Goal: Contribute content: Contribute content

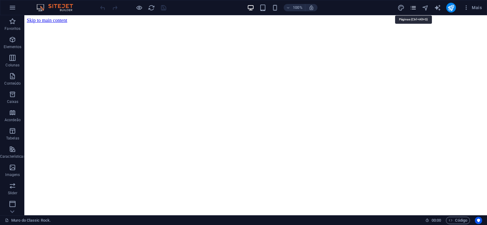
click at [415, 7] on icon "pages" at bounding box center [413, 7] width 7 height 7
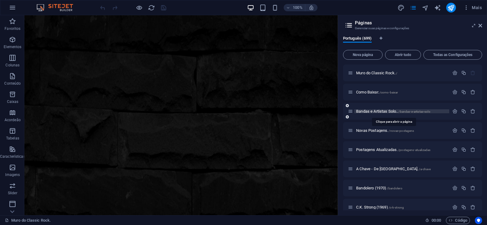
click at [372, 113] on span "Bandas e Artistas Solo.. /bandas-e-artistas-solo" at bounding box center [393, 111] width 74 height 5
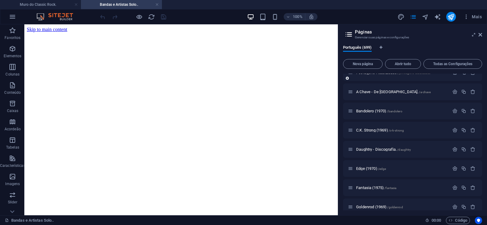
scroll to position [110, 0]
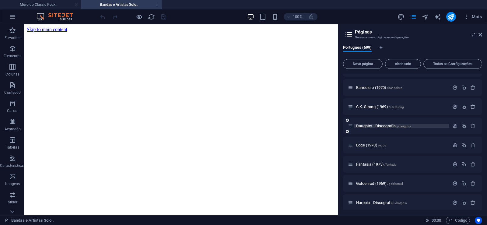
click at [0, 0] on span "Daughtry - Discografia. /daughtry" at bounding box center [0, 0] width 0 height 0
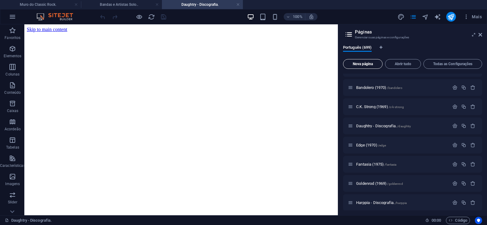
scroll to position [0, 0]
click at [0, 0] on span "Nova página" at bounding box center [0, 0] width 0 height 0
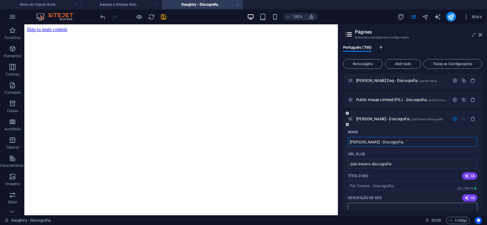
type input "[PERSON_NAME] - Discografia."
type input "/pat-travers-discografia"
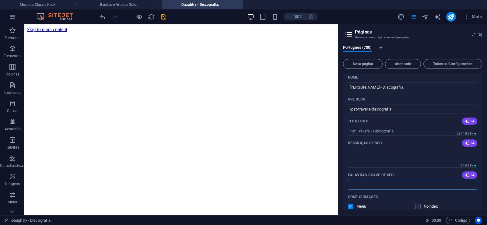
paste input "[PERSON_NAME] - Discografia. Download."
type input "[PERSON_NAME] - Discografia. Download."
click at [366, 155] on textarea "Descrição de SEO" at bounding box center [412, 158] width 129 height 20
paste textarea "[PERSON_NAME] é um guitarrista, tecladista e cantor de rock canadense que começ…"
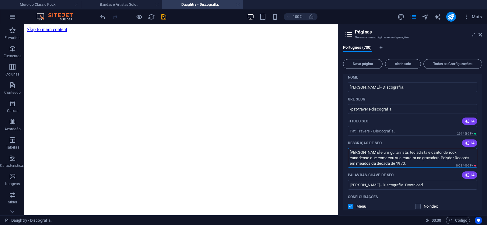
click at [372, 164] on textarea "[PERSON_NAME] é um guitarrista, tecladista e cantor de rock canadense que começ…" at bounding box center [412, 158] width 129 height 20
click at [370, 164] on textarea "[PERSON_NAME] é um guitarrista, tecladista e cantor de rock canadense que começ…" at bounding box center [412, 158] width 129 height 20
drag, startPoint x: 370, startPoint y: 165, endPoint x: 410, endPoint y: 165, distance: 39.9
click at [410, 165] on textarea "[PERSON_NAME] é um guitarrista, tecladista e cantor de rock canadense que começ…" at bounding box center [412, 158] width 129 height 20
type textarea "[PERSON_NAME] é um guitarrista, tecladista e cantor de rock canadense que começ…"
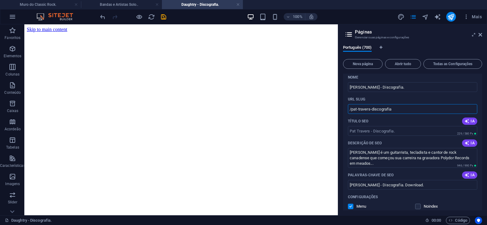
drag, startPoint x: 368, startPoint y: 110, endPoint x: 351, endPoint y: 114, distance: 17.6
click at [351, 114] on input "/pat-travers-discografia" at bounding box center [412, 109] width 129 height 10
click at [377, 110] on input "/pat-travers-discografia" at bounding box center [412, 109] width 129 height 10
click at [371, 109] on input "/pat-travers-discografia" at bounding box center [412, 109] width 129 height 10
drag, startPoint x: 370, startPoint y: 110, endPoint x: 406, endPoint y: 111, distance: 35.3
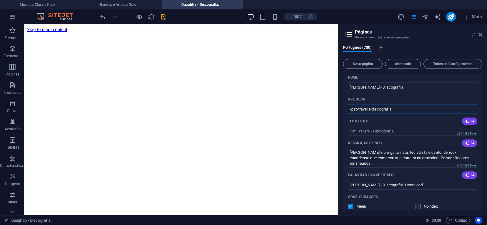
click at [406, 111] on input "/pat-travers-discografia" at bounding box center [412, 109] width 129 height 10
type input "/pat-travers"
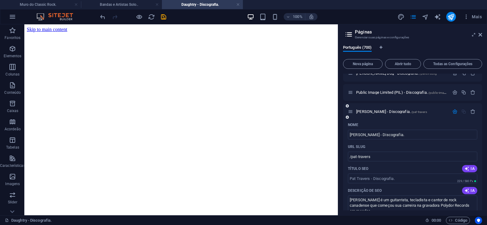
scroll to position [13362, 0]
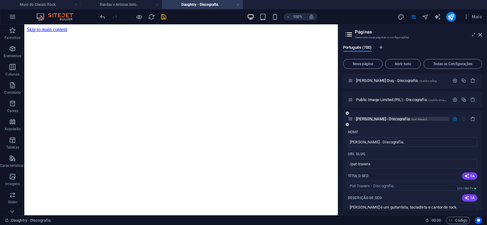
click at [368, 119] on span "[PERSON_NAME] - Discografia. /pat-travers" at bounding box center [391, 119] width 71 height 5
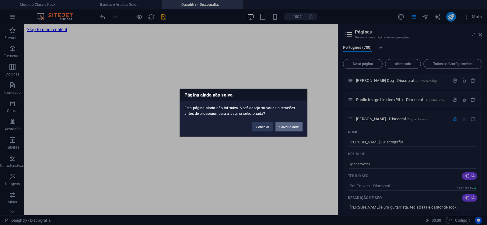
click at [290, 127] on button "Salvar e abrir" at bounding box center [288, 126] width 27 height 9
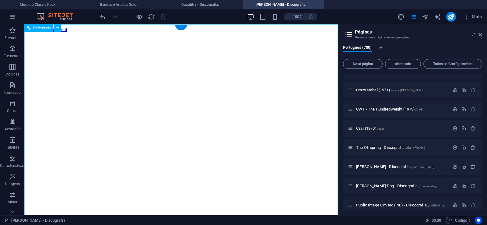
scroll to position [0, 0]
click at [480, 35] on icon at bounding box center [480, 34] width 4 height 5
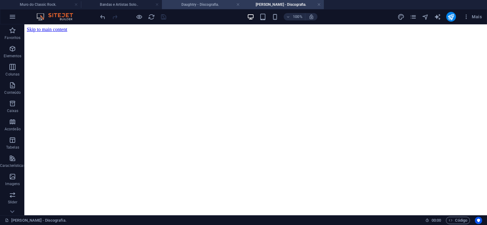
drag, startPoint x: 210, startPoint y: 3, endPoint x: 102, endPoint y: 40, distance: 113.4
click at [210, 3] on h4 "Daughtry - Discografia." at bounding box center [202, 4] width 81 height 7
click figure
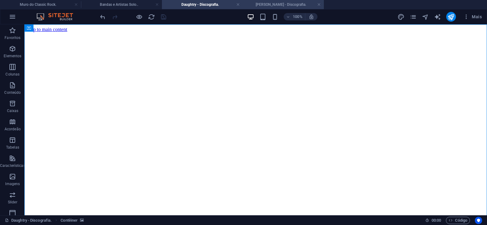
drag, startPoint x: 264, startPoint y: 5, endPoint x: 202, endPoint y: 6, distance: 61.8
click at [264, 5] on h4 "[PERSON_NAME] - Discografia." at bounding box center [283, 4] width 81 height 7
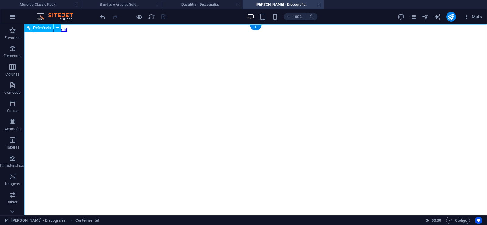
click at [52, 32] on figure at bounding box center [256, 32] width 458 height 0
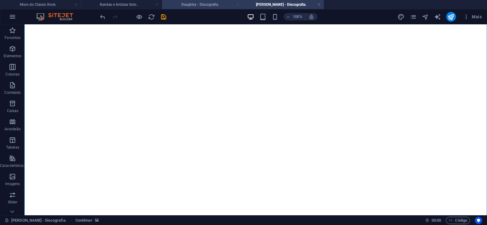
click at [237, 5] on link at bounding box center [238, 5] width 4 height 6
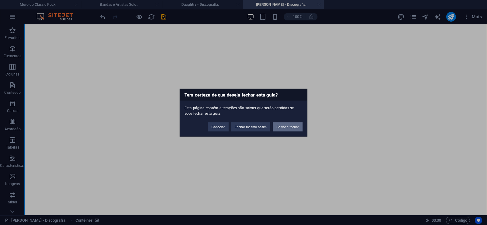
click at [284, 128] on button "Salvar e fechar" at bounding box center [288, 126] width 30 height 9
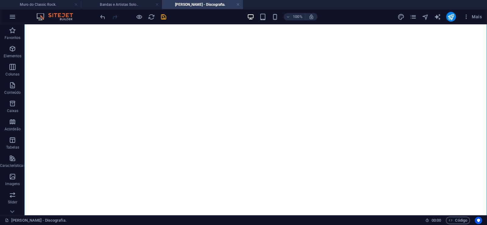
scroll to position [4223, 0]
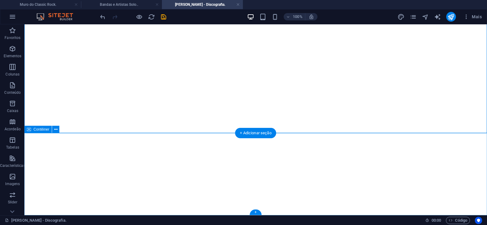
click div "Solte o conteúdo aqui ou Adicionar elementos Colar área de transferência"
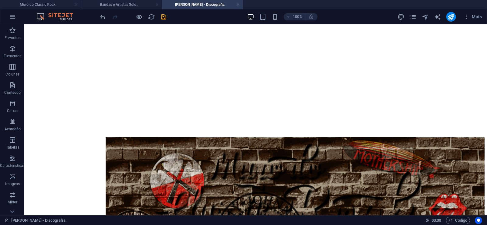
scroll to position [0, 0]
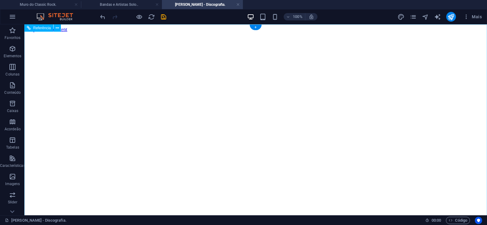
click figure
click div "Daughtry - Discografia."
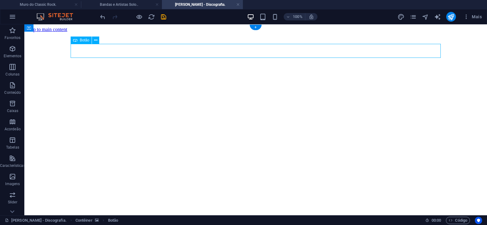
click div "Daughtry - Discografia."
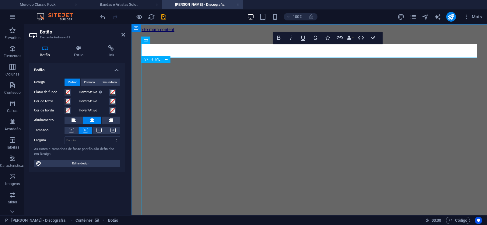
scroll to position [0, 4]
click div "Daughtry é uma banda norte-americana de rock liderada pelo ex-participante do p…"
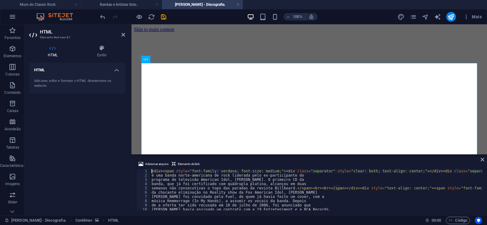
type textarea "música Hemmorrage (In My Hands), a assumir os vocais da banda. Depois"
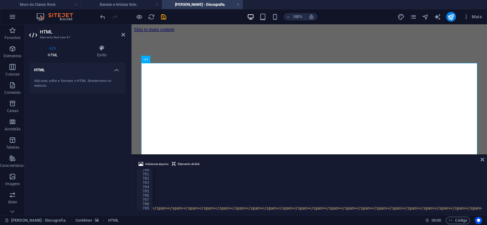
scroll to position [0, 17054]
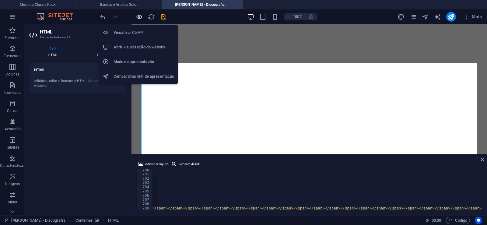
click at [137, 18] on icon "button" at bounding box center [139, 16] width 7 height 7
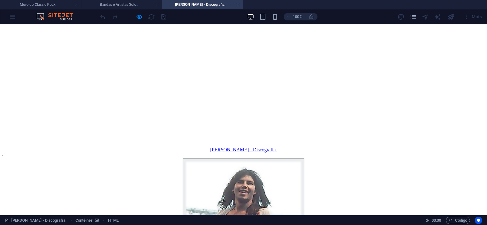
scroll to position [13981, 0]
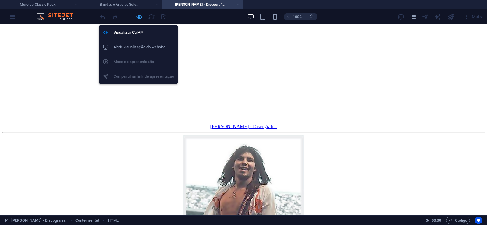
click at [139, 16] on icon "button" at bounding box center [139, 16] width 7 height 7
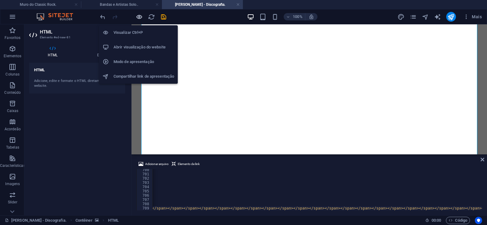
scroll to position [0, 17054]
click at [139, 16] on icon "button" at bounding box center [139, 16] width 7 height 7
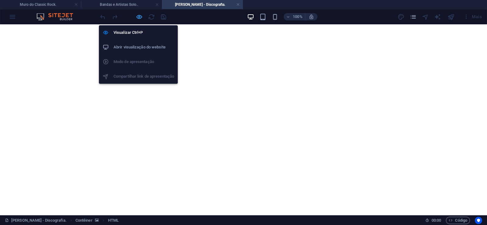
click at [139, 16] on icon "button" at bounding box center [139, 16] width 7 height 7
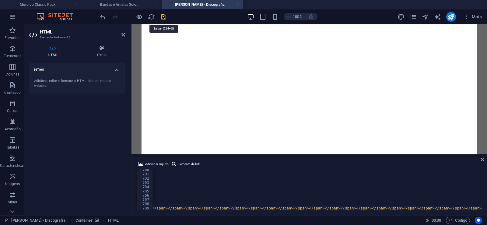
click at [164, 16] on icon "save" at bounding box center [163, 16] width 7 height 7
click at [238, 5] on link at bounding box center [238, 5] width 4 height 6
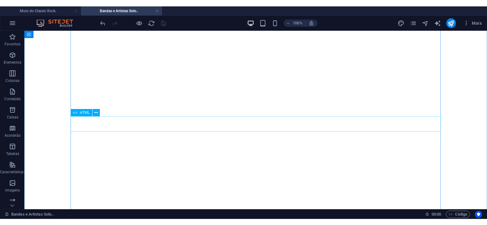
scroll to position [9389, 0]
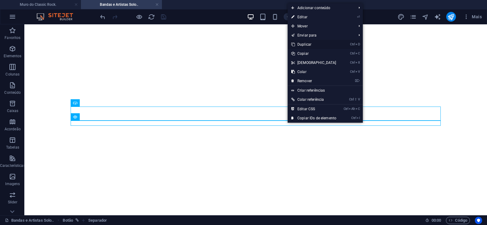
drag, startPoint x: 304, startPoint y: 42, endPoint x: 267, endPoint y: 86, distance: 57.4
click at [304, 42] on link "Ctrl D Duplicar" at bounding box center [314, 44] width 52 height 9
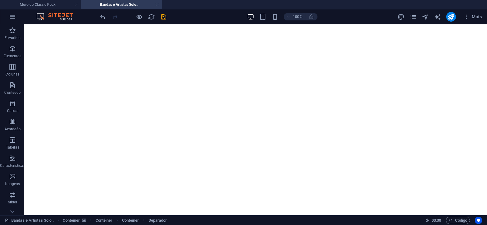
drag, startPoint x: 287, startPoint y: 136, endPoint x: 285, endPoint y: 126, distance: 9.6
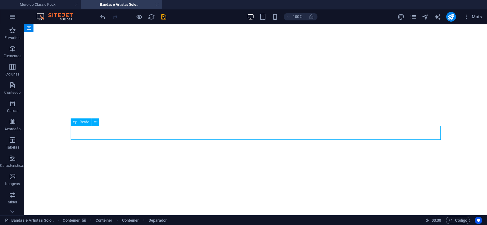
select select "px"
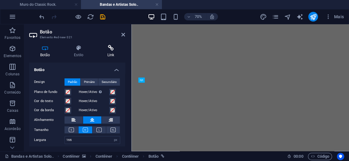
scroll to position [9390, 0]
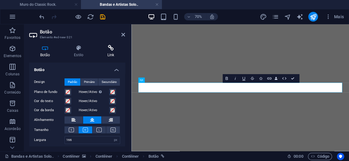
click at [108, 52] on h4 "Link" at bounding box center [110, 51] width 29 height 13
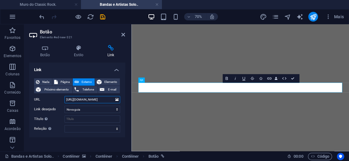
drag, startPoint x: 89, startPoint y: 100, endPoint x: 109, endPoint y: 100, distance: 20.1
click at [109, 100] on input "[URL][DOMAIN_NAME]" at bounding box center [93, 99] width 56 height 7
click at [90, 101] on input "[URL][DOMAIN_NAME]" at bounding box center [93, 99] width 56 height 7
drag, startPoint x: 90, startPoint y: 101, endPoint x: 108, endPoint y: 99, distance: 17.7
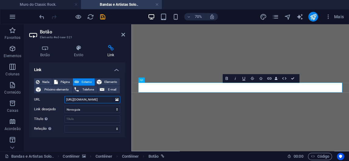
click at [108, 99] on input "[URL][DOMAIN_NAME]" at bounding box center [93, 99] width 56 height 7
paste input "t-travers"
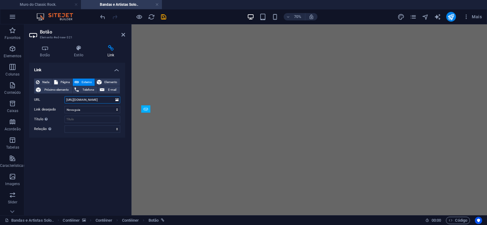
scroll to position [9416, 0]
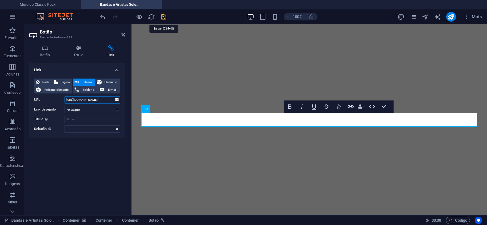
type input "[URL][DOMAIN_NAME]"
click at [160, 16] on icon "save" at bounding box center [163, 16] width 7 height 7
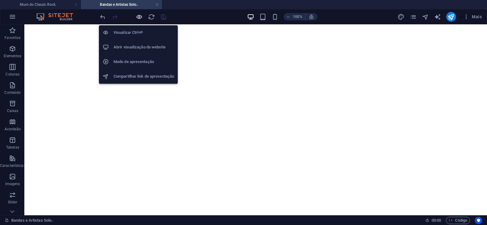
click at [139, 17] on icon "button" at bounding box center [139, 16] width 7 height 7
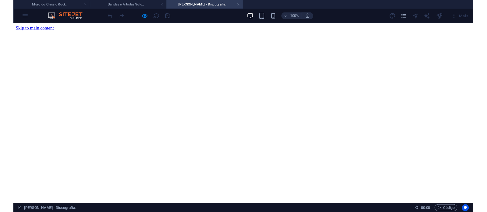
scroll to position [0, 0]
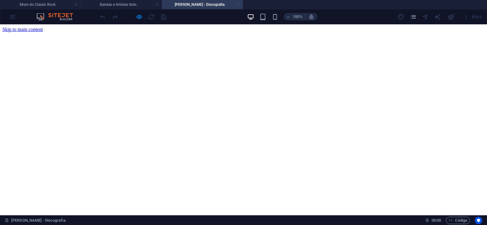
click at [239, 3] on link at bounding box center [238, 5] width 4 height 6
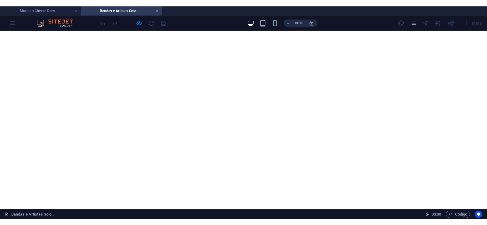
scroll to position [510, 0]
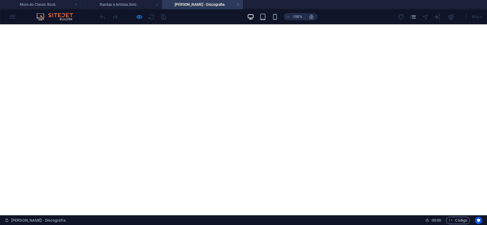
scroll to position [4717, 0]
click div "[PERSON_NAME] ([GEOGRAPHIC_DATA], [DATE]) é uma cantora, compositora e produtor…"
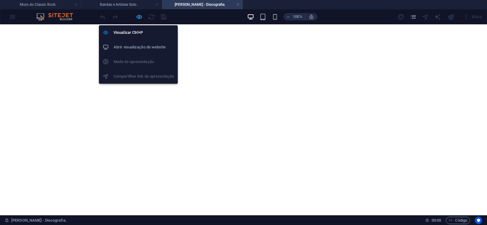
click at [141, 17] on icon "button" at bounding box center [139, 16] width 7 height 7
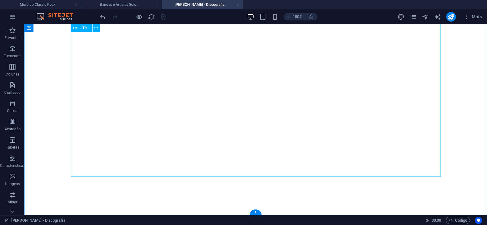
click div "[PERSON_NAME] ([GEOGRAPHIC_DATA], [DATE]) é uma cantora, compositora e produtor…"
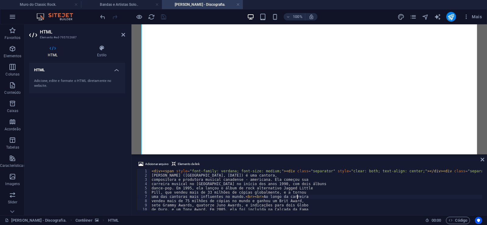
type textarea "uma das cantoras mais influentes no mundo.<br><br>Ao longo da carreira"
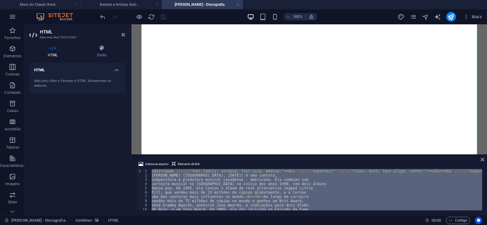
click at [331, 183] on div "< div > < span style = "font-family: verdana; font-size: medium;" > < div class…" at bounding box center [316, 189] width 332 height 41
type textarea "carreira musical no [GEOGRAPHIC_DATA] no início dos anos 1990, com dois álbuns"
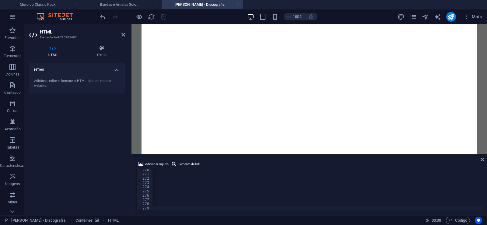
scroll to position [0, 149]
type textarea "empresário, que notou algo estranho nas transações entre 2010 e 2014. Em"
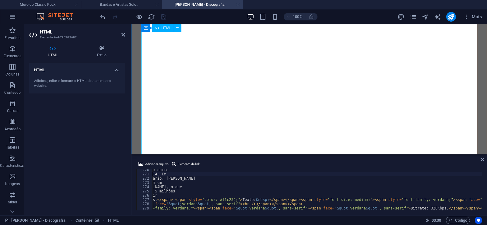
scroll to position [8132, 0]
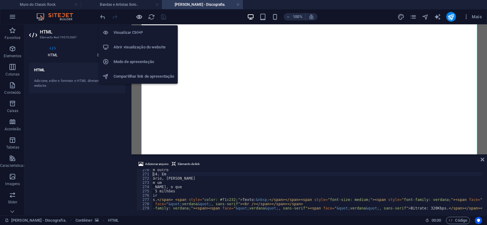
click at [141, 16] on icon "button" at bounding box center [139, 16] width 7 height 7
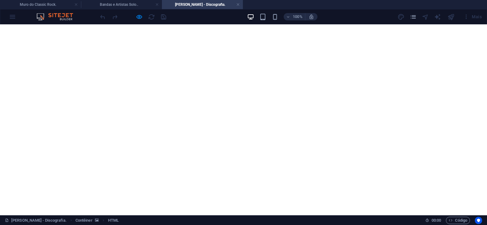
scroll to position [8225, 0]
click img
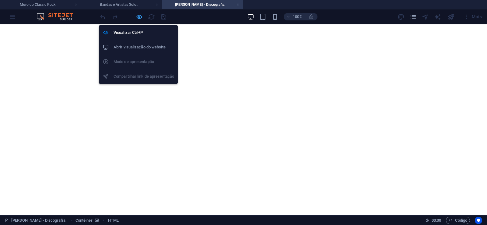
click at [137, 16] on icon "button" at bounding box center [139, 16] width 7 height 7
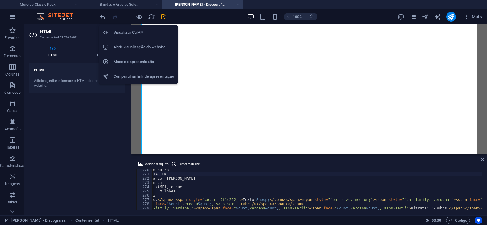
scroll to position [0, 149]
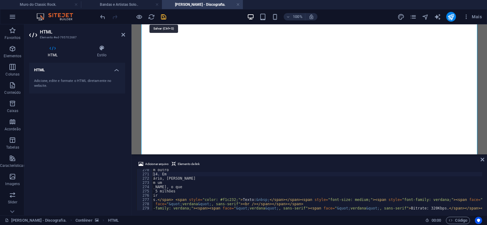
click at [162, 17] on icon "save" at bounding box center [163, 16] width 7 height 7
click at [162, 17] on div at bounding box center [133, 17] width 68 height 10
click at [449, 16] on icon "publish" at bounding box center [450, 16] width 7 height 7
